Goal: Understand process/instructions: Learn how to perform a task or action

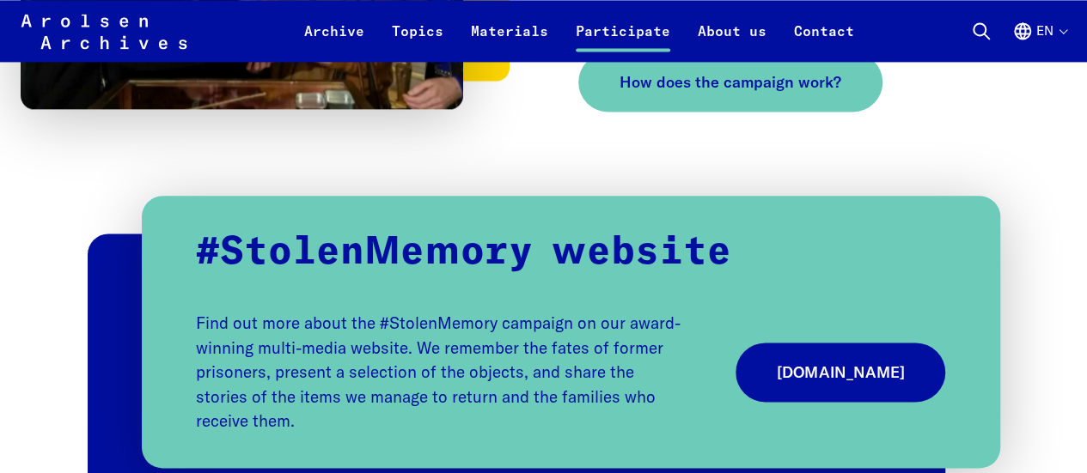
scroll to position [1209, 0]
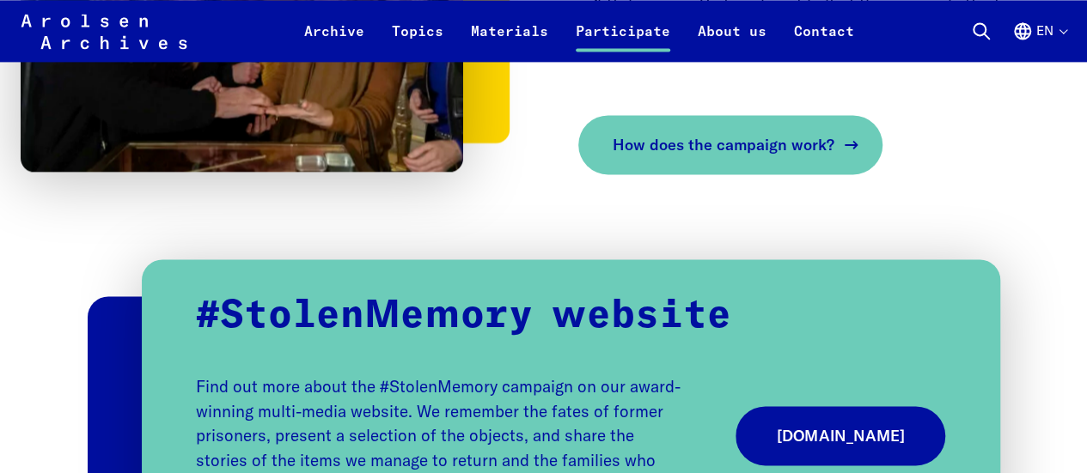
click at [623, 142] on span "How does the campaign work?" at bounding box center [724, 144] width 222 height 23
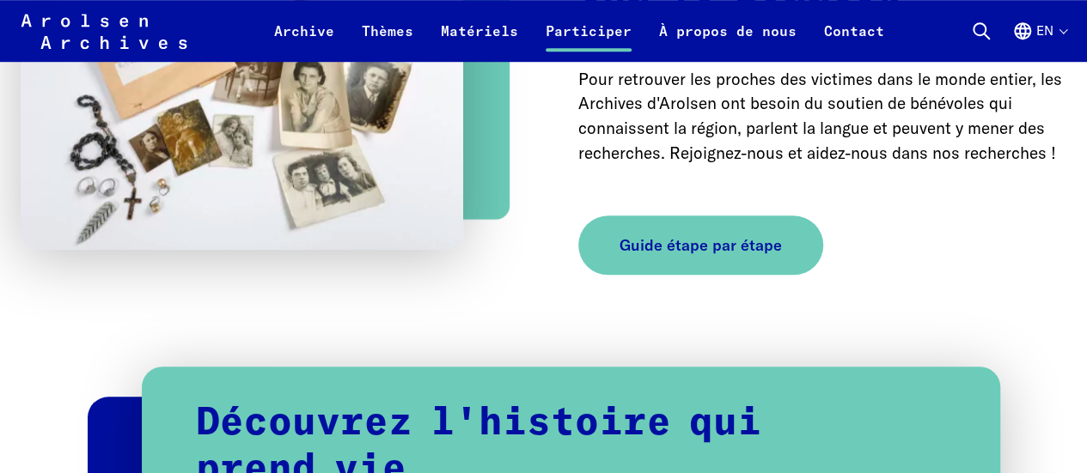
scroll to position [3855, 0]
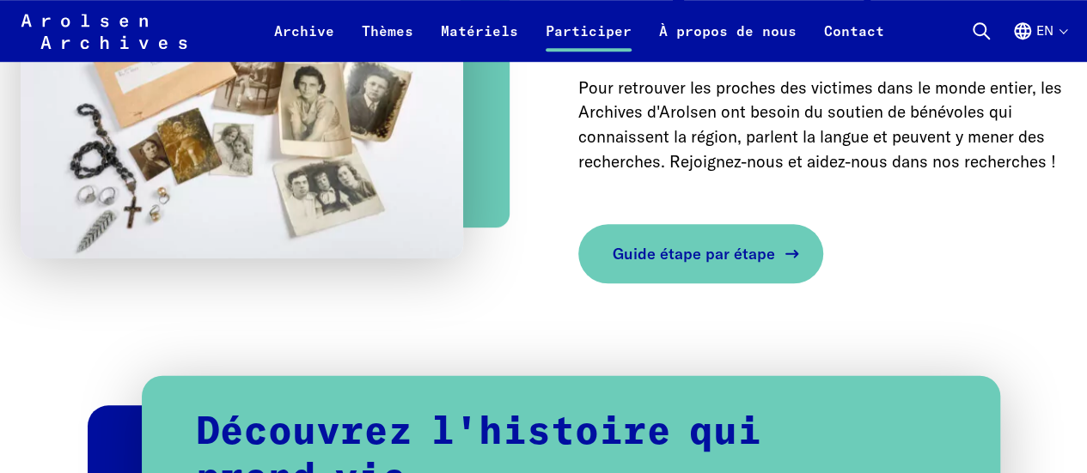
click at [738, 237] on link "Guide étape par étape" at bounding box center [700, 253] width 245 height 59
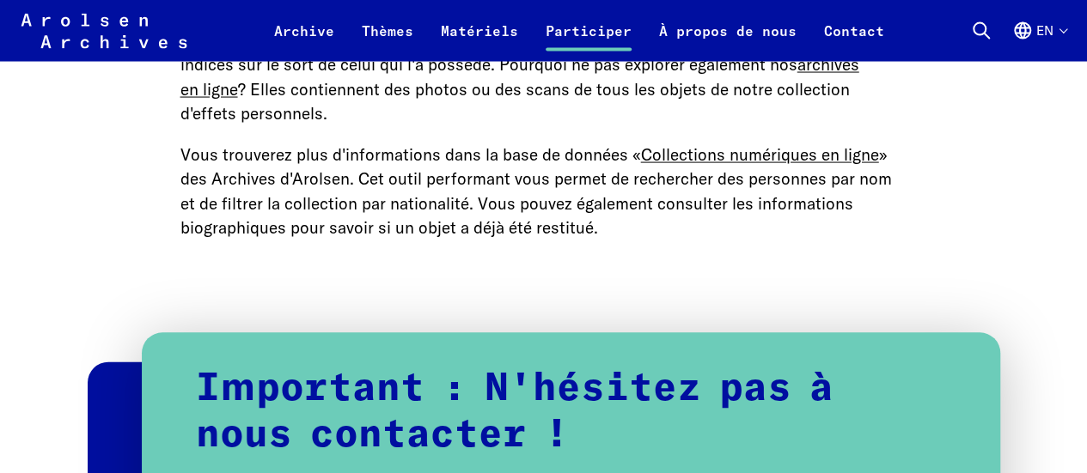
scroll to position [1712, 0]
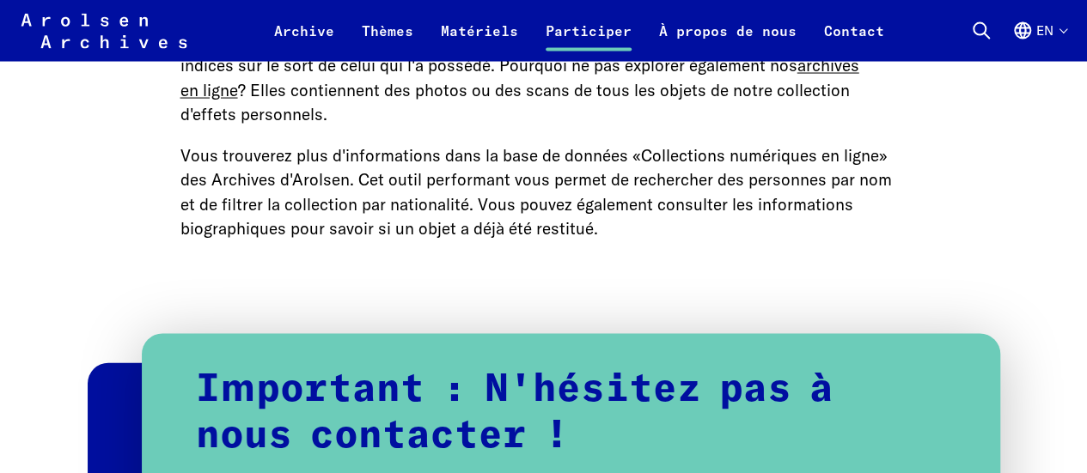
click at [705, 164] on font "Collections numériques en ligne" at bounding box center [760, 155] width 238 height 21
